Goal: Use online tool/utility: Utilize a website feature to perform a specific function

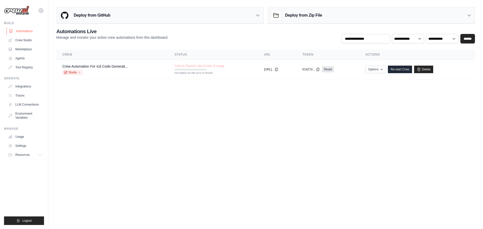
click at [21, 32] on link "Automations" at bounding box center [26, 31] width 38 height 8
click at [25, 42] on link "Crew Studio" at bounding box center [26, 40] width 38 height 8
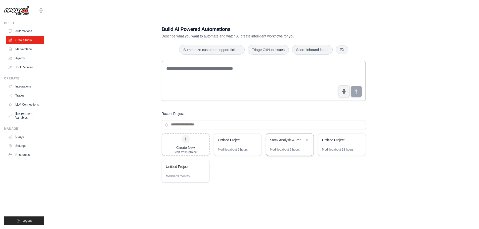
click at [290, 145] on div "Stock Analysis & Performance Prediction" at bounding box center [290, 141] width 48 height 14
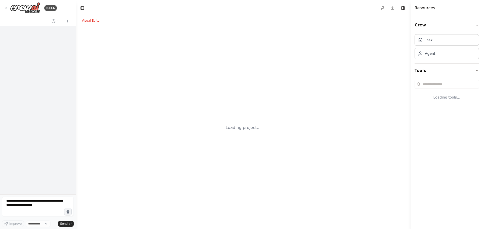
select select "****"
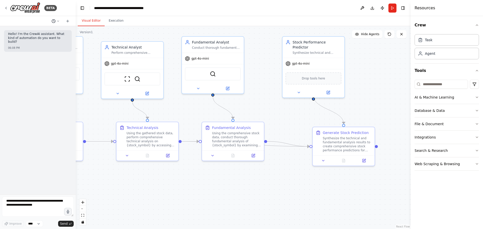
click at [60, 20] on button at bounding box center [56, 21] width 12 height 6
click at [40, 41] on span "Based on the last automation run, please analyze the output, and if applicable,…" at bounding box center [34, 39] width 33 height 4
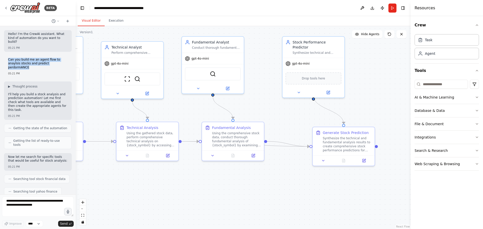
drag, startPoint x: 9, startPoint y: 56, endPoint x: 64, endPoint y: 61, distance: 55.6
click at [64, 61] on div "Can you build me an agent flow to anaylsis stocks and predict perdormANCE 05:21…" at bounding box center [38, 67] width 68 height 22
copy p "Can you build me an agent flow to anaylsis stocks and predict perdormANCE"
